Goal: Navigation & Orientation: Find specific page/section

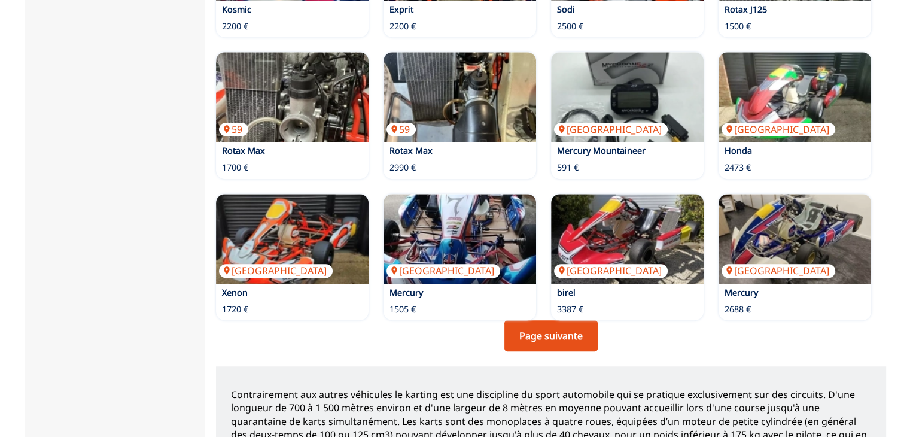
scroll to position [843, 0]
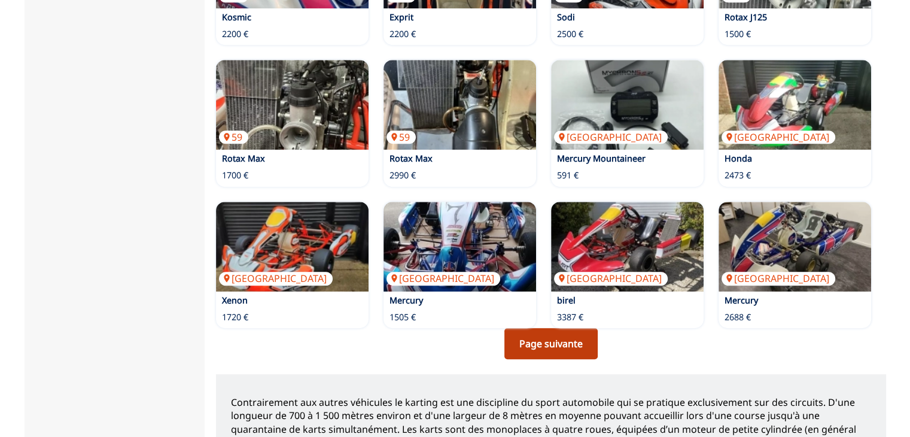
click at [558, 328] on link "Page suivante" at bounding box center [550, 343] width 93 height 31
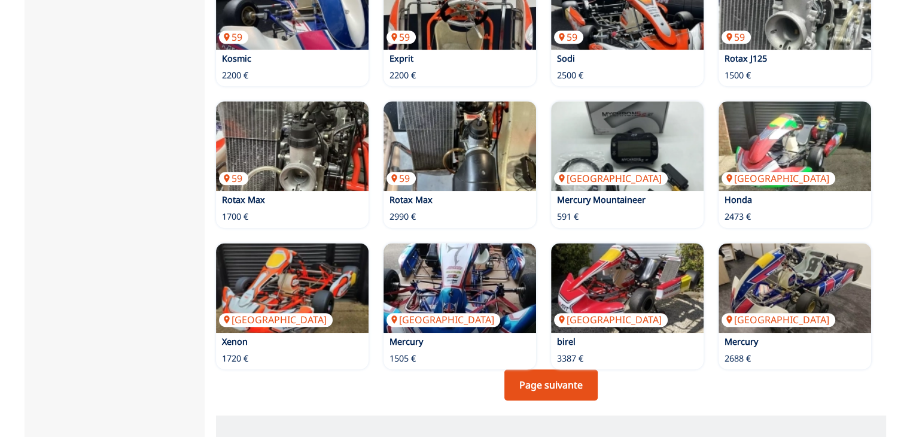
scroll to position [843, 0]
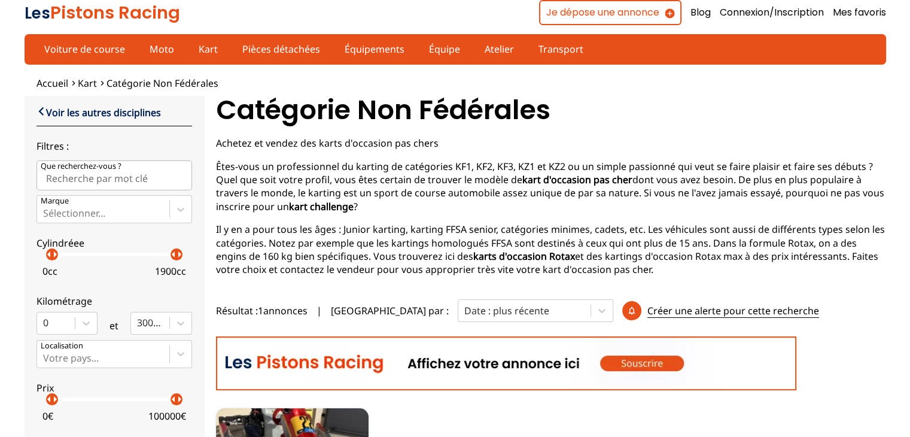
drag, startPoint x: 755, startPoint y: 129, endPoint x: 582, endPoint y: 142, distance: 174.0
click at [582, 142] on div "Catégorie non fédérales Achetez et vendez des karts d'occasion pas chers Êtes-v…" at bounding box center [551, 323] width 670 height 454
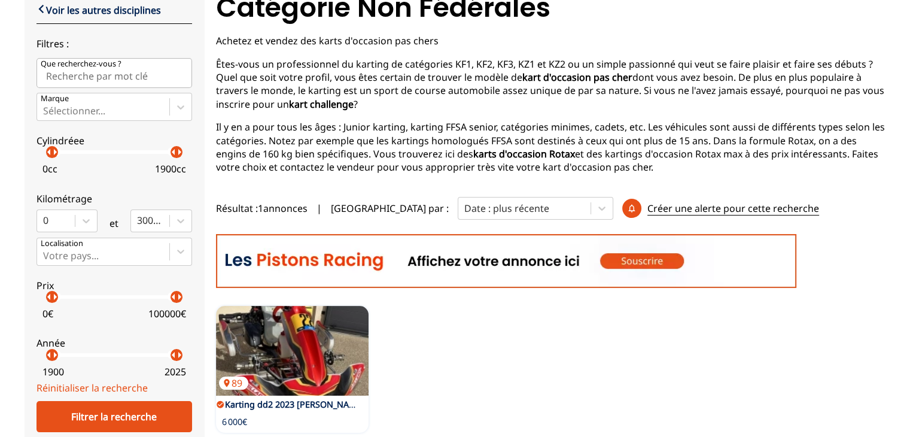
scroll to position [56, 0]
